Goal: Transaction & Acquisition: Book appointment/travel/reservation

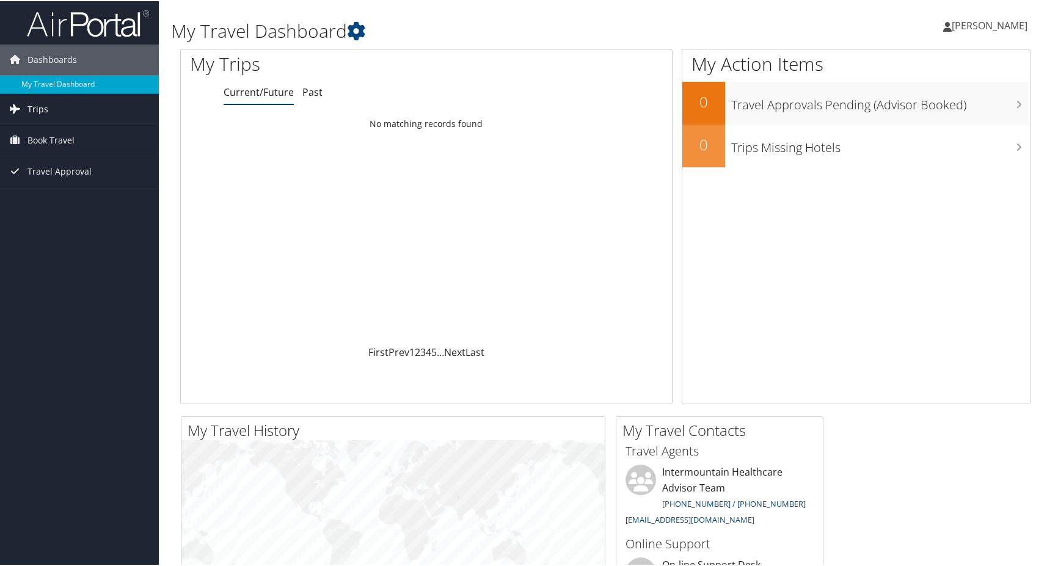
click at [79, 107] on link "Trips" at bounding box center [79, 108] width 159 height 31
click at [74, 189] on span "Book Travel" at bounding box center [50, 194] width 47 height 31
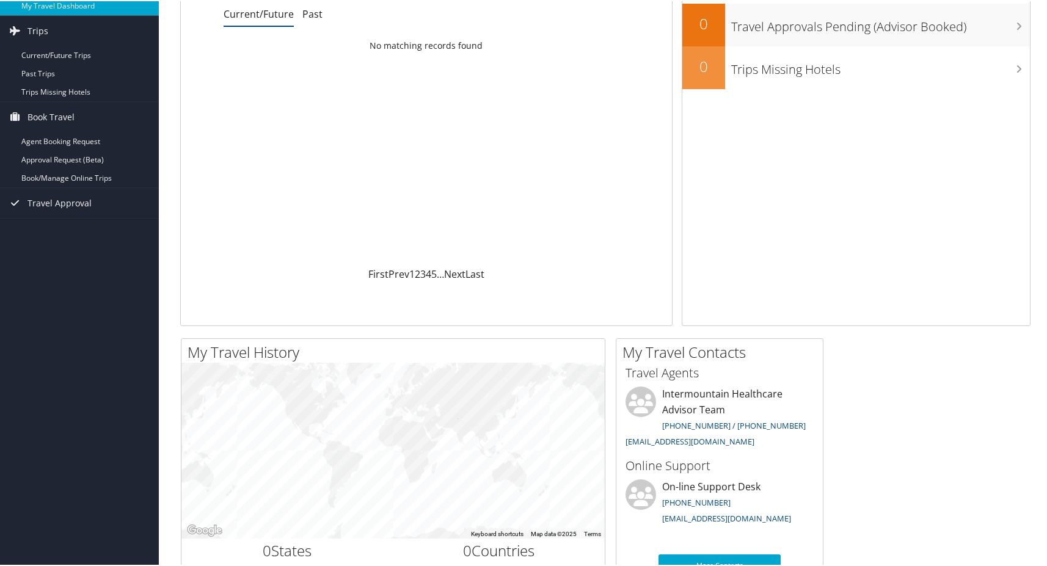
scroll to position [61, 0]
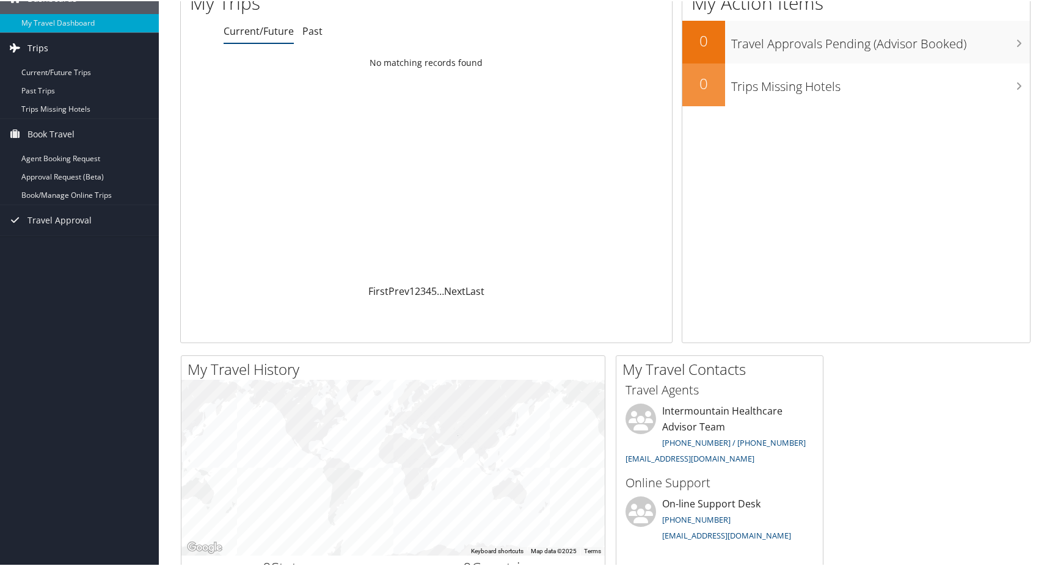
click at [70, 49] on link "Trips" at bounding box center [79, 47] width 159 height 31
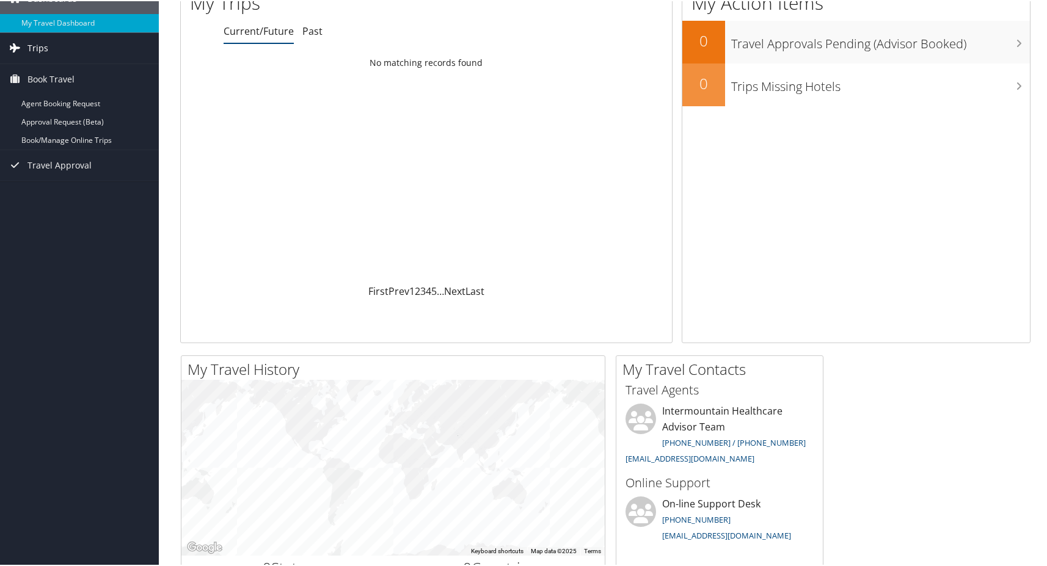
click at [67, 50] on link "Trips" at bounding box center [79, 47] width 159 height 31
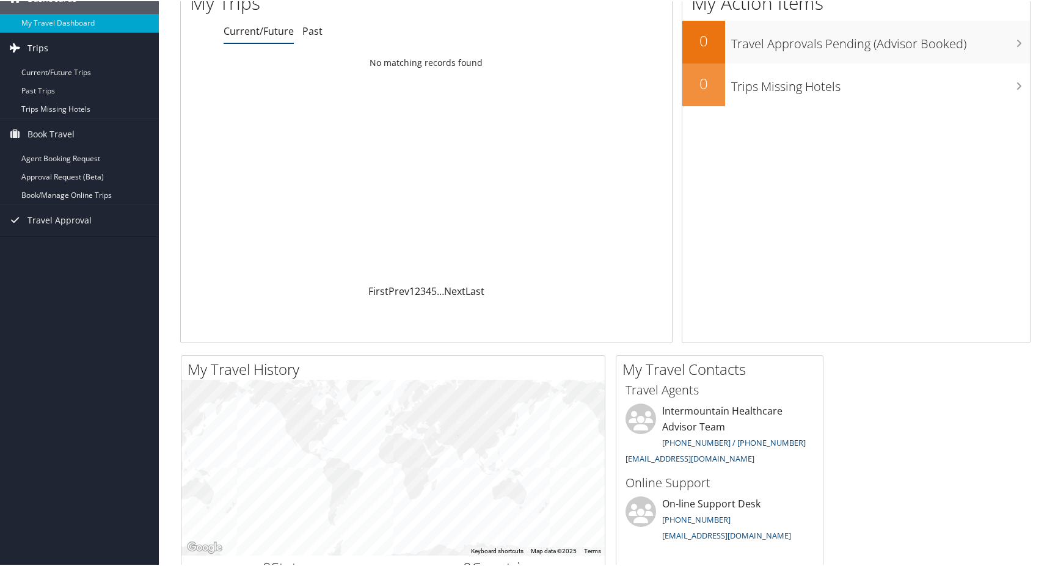
click at [49, 49] on link "Trips" at bounding box center [79, 47] width 159 height 31
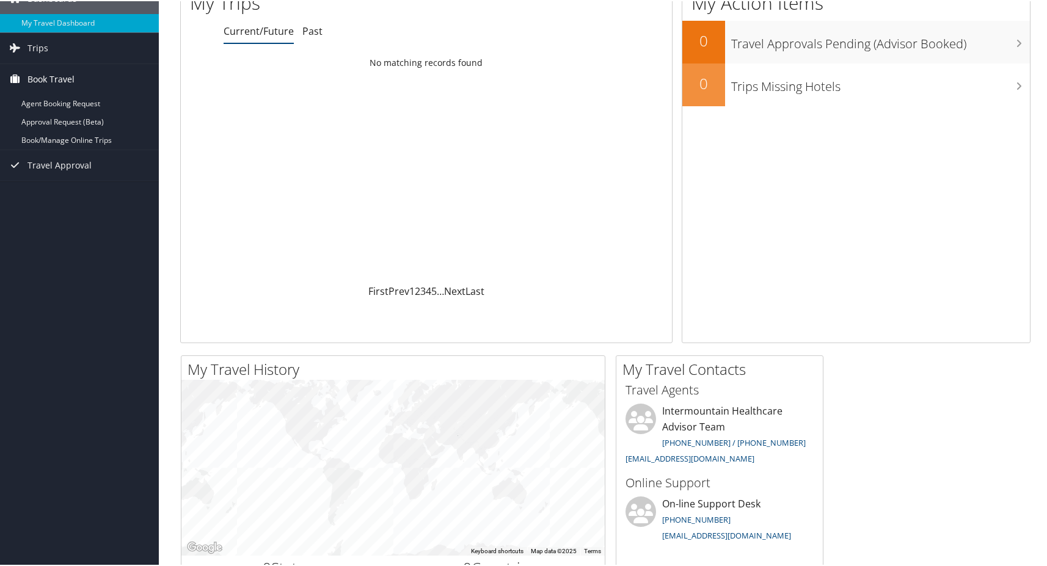
click at [24, 75] on icon at bounding box center [15, 77] width 18 height 18
click at [95, 137] on link "Book/Manage Online Trips" at bounding box center [79, 139] width 159 height 18
click at [514, 200] on div "Loading... No matching records found" at bounding box center [426, 167] width 491 height 232
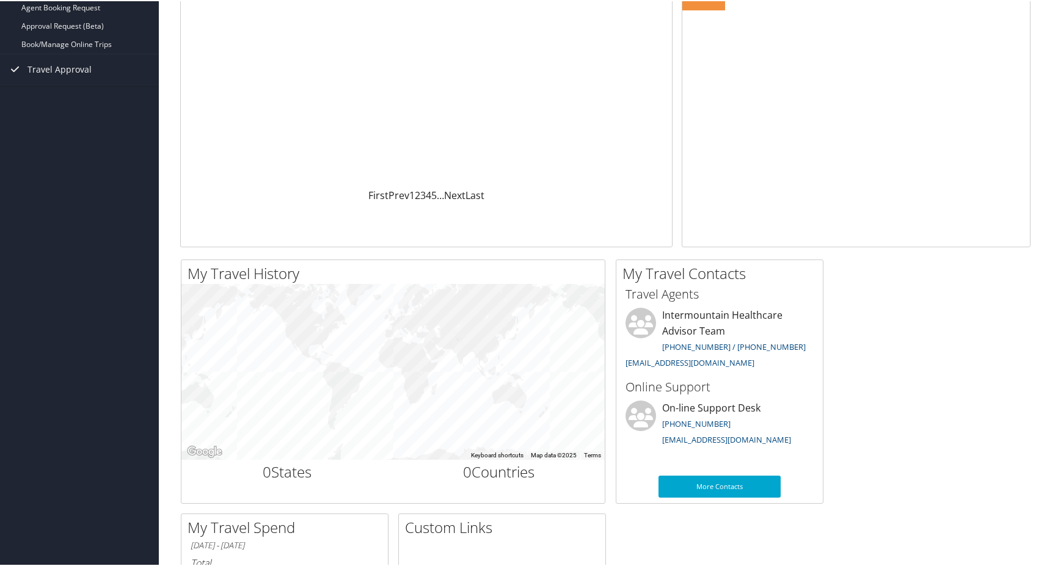
scroll to position [244, 0]
